Goal: Task Accomplishment & Management: Manage account settings

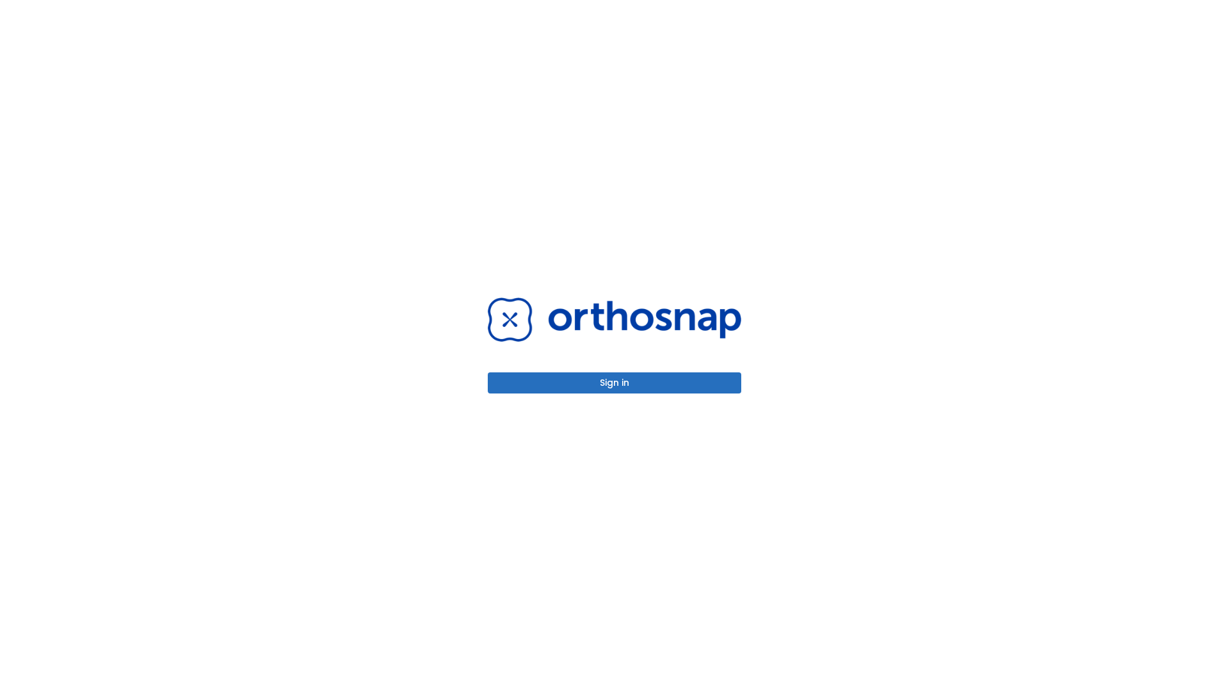
click at [615, 383] on button "Sign in" at bounding box center [614, 383] width 253 height 21
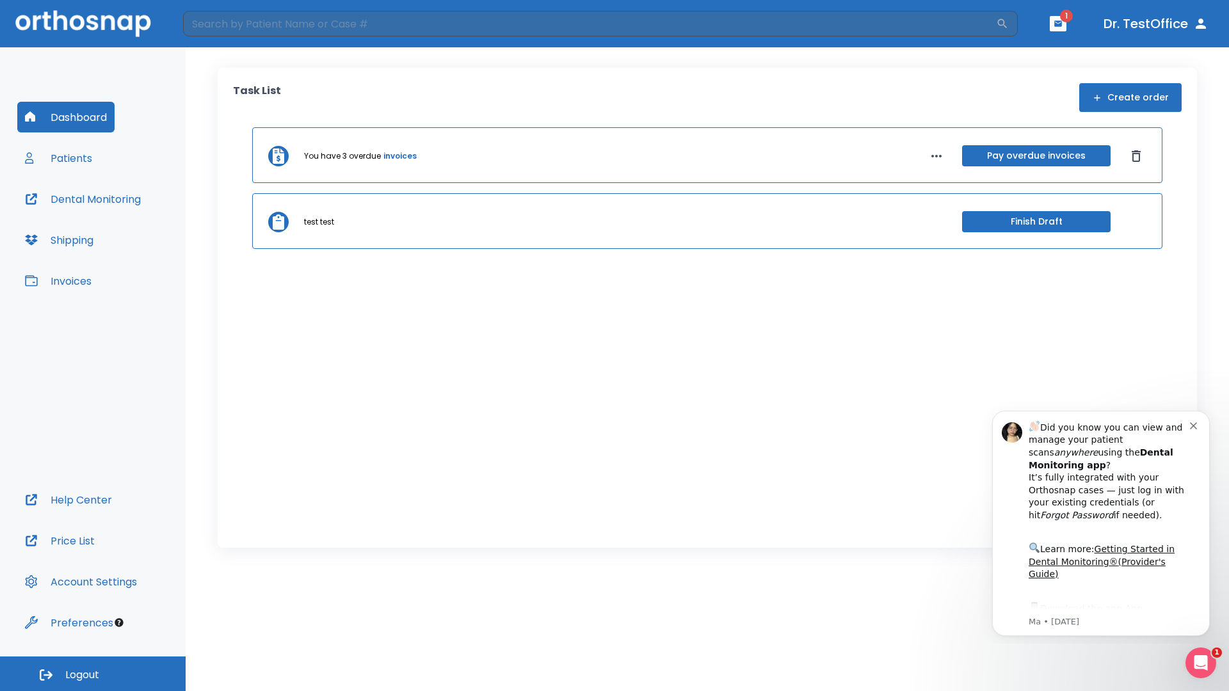
click at [93, 674] on span "Logout" at bounding box center [82, 675] width 34 height 14
